Goal: Navigation & Orientation: Find specific page/section

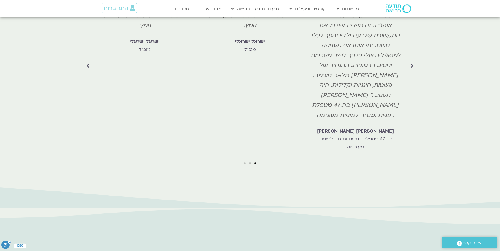
scroll to position [1898, 0]
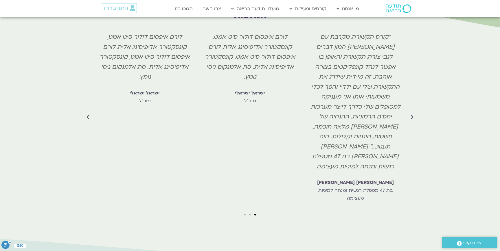
scroll to position [1848, 0]
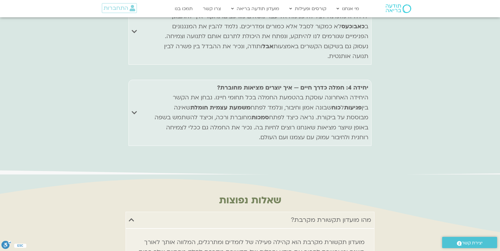
scroll to position [2640, 0]
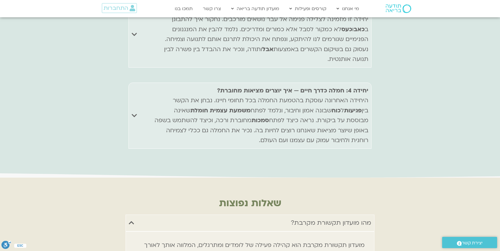
scroll to position [2637, 0]
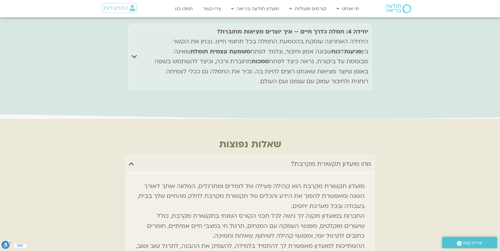
scroll to position [2689, 0]
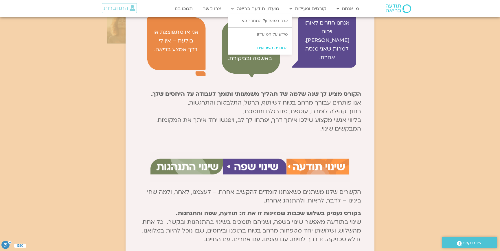
scroll to position [775, 0]
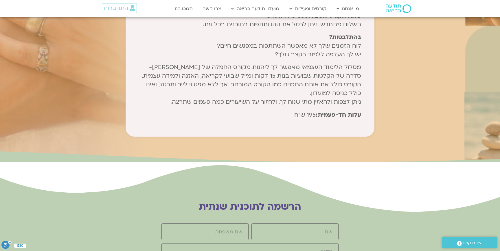
scroll to position [3124, 0]
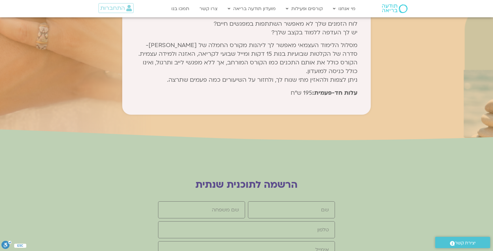
scroll to position [3134, 0]
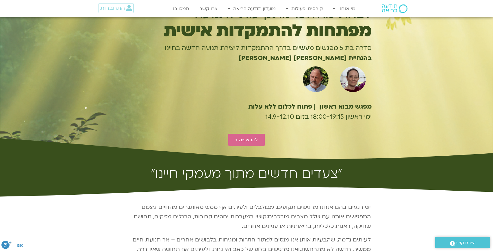
scroll to position [57, 0]
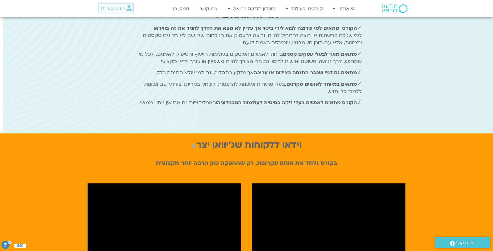
scroll to position [460, 0]
